Goal: Check status: Check status

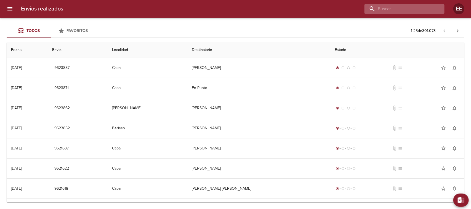
click at [411, 8] on input "buscar" at bounding box center [399, 9] width 71 height 10
paste input "[PERSON_NAME]"
type input "[PERSON_NAME]"
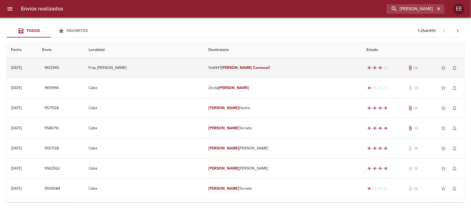
click at [187, 68] on td "Fray [PERSON_NAME]" at bounding box center [144, 68] width 120 height 20
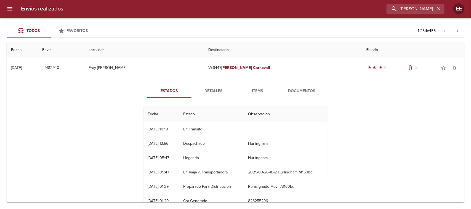
click at [294, 87] on button "Documentos" at bounding box center [302, 90] width 44 height 13
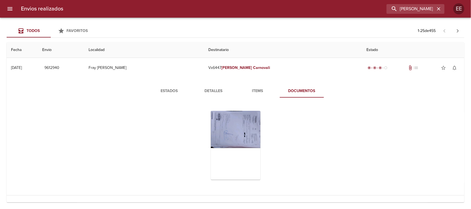
click at [257, 90] on span "Items" at bounding box center [258, 91] width 38 height 7
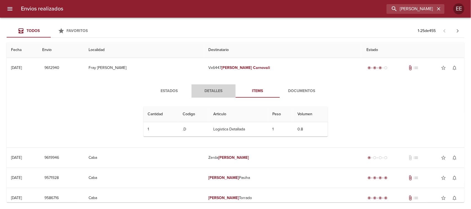
click at [211, 90] on span "Detalles" at bounding box center [214, 91] width 38 height 7
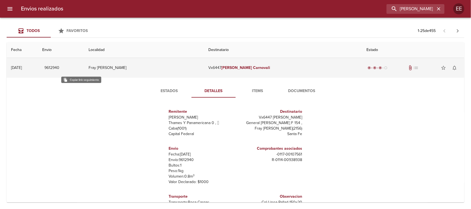
click at [59, 70] on span "9612940" at bounding box center [51, 68] width 15 height 7
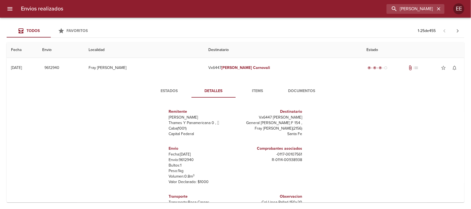
click at [160, 88] on span "Estados" at bounding box center [170, 91] width 38 height 7
